Goal: Navigation & Orientation: Find specific page/section

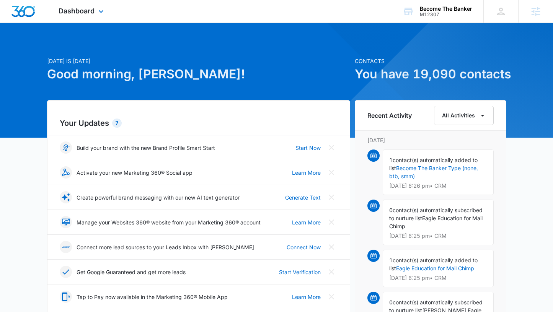
click at [96, 7] on div "Dashboard Apps Reputation Websites Forms CRM Email Social Shop Payments POS Con…" at bounding box center [82, 11] width 70 height 23
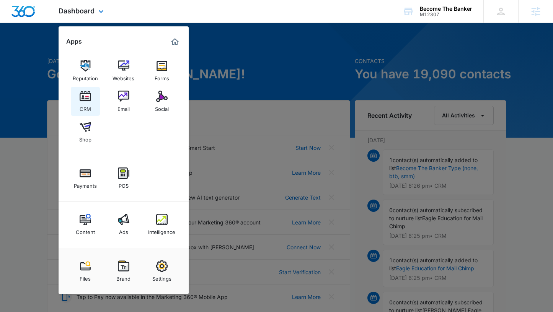
click at [85, 96] on img at bounding box center [85, 96] width 11 height 11
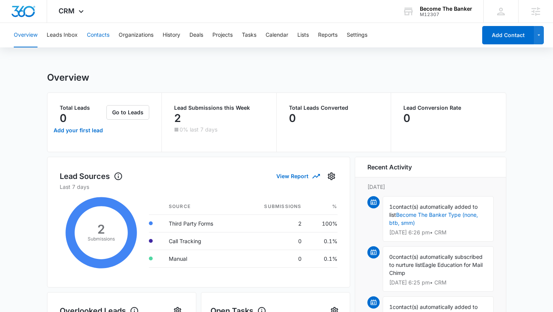
click at [96, 35] on button "Contacts" at bounding box center [98, 35] width 23 height 25
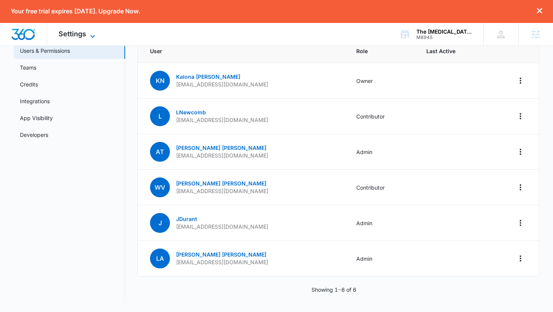
click at [75, 34] on span "Settings" at bounding box center [73, 34] width 28 height 8
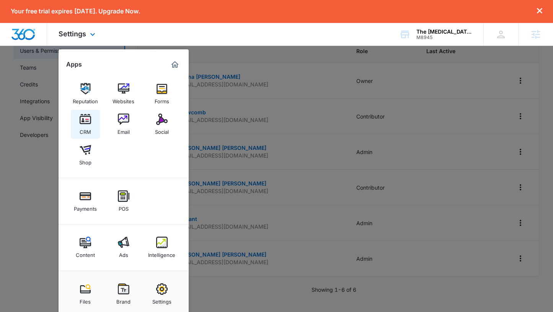
click at [85, 122] on img at bounding box center [85, 119] width 11 height 11
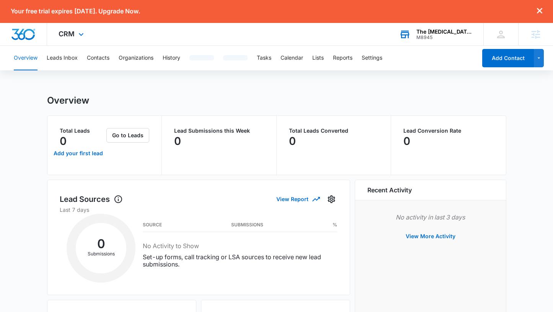
click at [430, 34] on div "The [MEDICAL_DATA] Academy" at bounding box center [445, 32] width 56 height 6
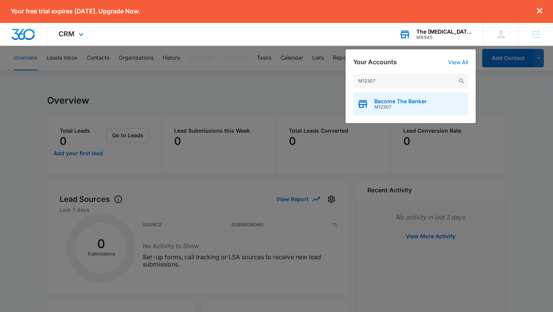
type input "M12307"
click at [406, 99] on span "Become The Banker" at bounding box center [400, 101] width 52 height 6
